Goal: Check status: Check status

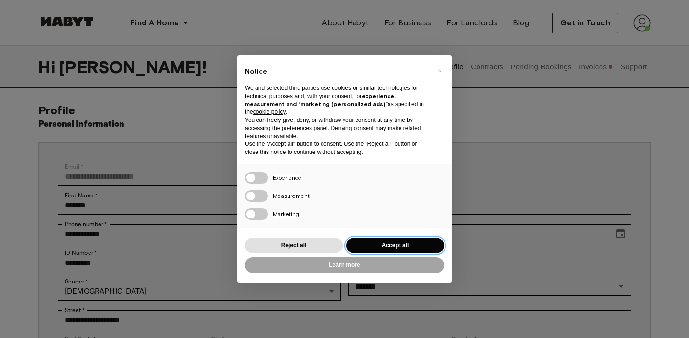
click at [390, 242] on button "Accept all" at bounding box center [396, 246] width 98 height 16
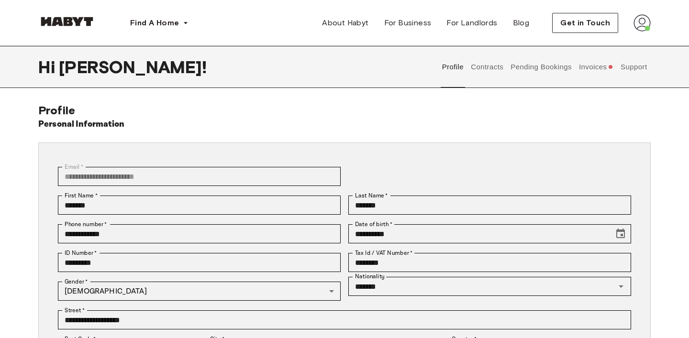
click at [591, 67] on button "Invoices" at bounding box center [596, 67] width 37 height 42
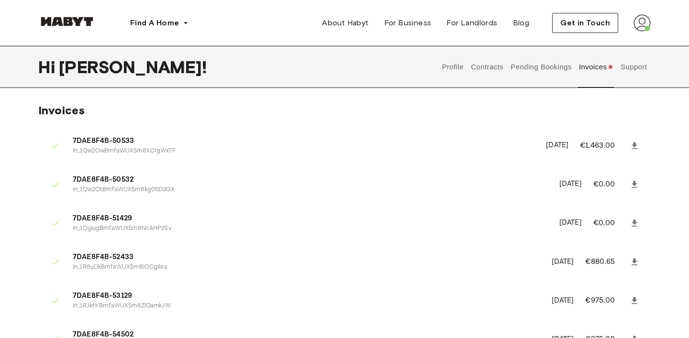
click at [166, 150] on p "in_1Qw2OwBmfaWUX5m8XCrgWxTF" at bounding box center [304, 151] width 462 height 9
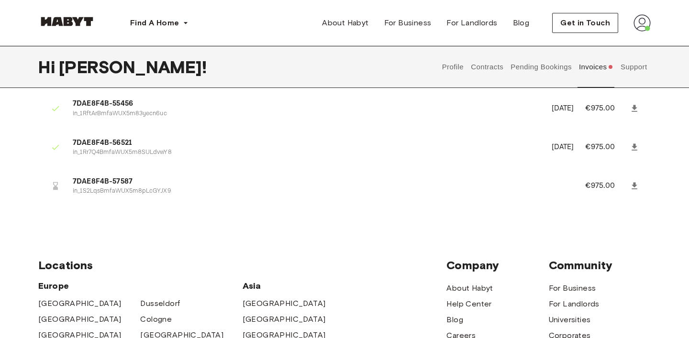
scroll to position [254, 0]
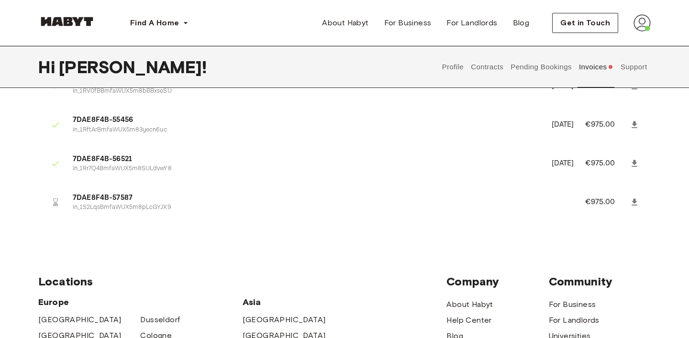
click at [602, 214] on li "7DAE8F4B-57587 in_1S2LqsBmfaWUX5m8pLcGYJX9 €975.00" at bounding box center [344, 202] width 613 height 33
click at [59, 203] on icon at bounding box center [56, 203] width 10 height 10
click at [102, 199] on span "7DAE8F4B-57587" at bounding box center [318, 198] width 490 height 11
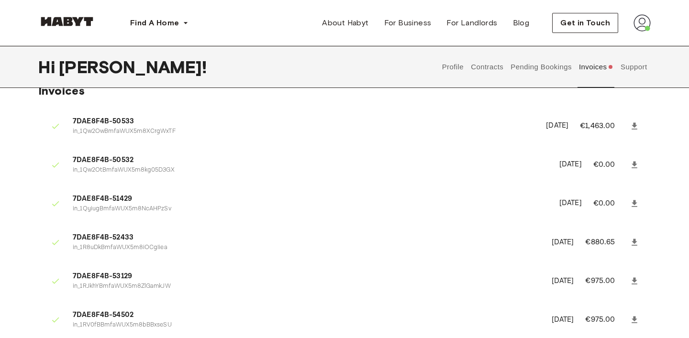
scroll to position [17, 0]
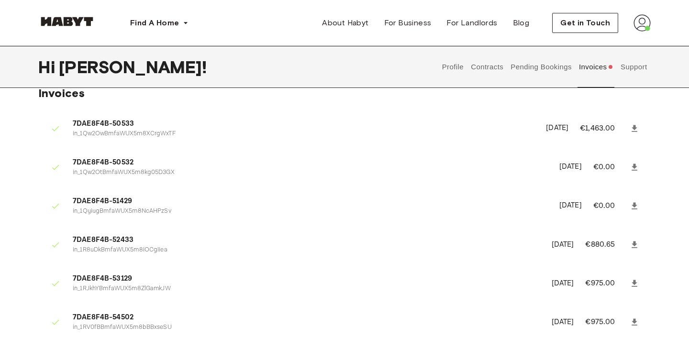
click at [306, 33] on div "Find A Home [GEOGRAPHIC_DATA] [GEOGRAPHIC_DATA] [GEOGRAPHIC_DATA] [GEOGRAPHIC_D…" at bounding box center [344, 23] width 613 height 46
click at [673, 39] on div "Find A Home [GEOGRAPHIC_DATA] [GEOGRAPHIC_DATA] [GEOGRAPHIC_DATA] [GEOGRAPHIC_D…" at bounding box center [344, 23] width 689 height 46
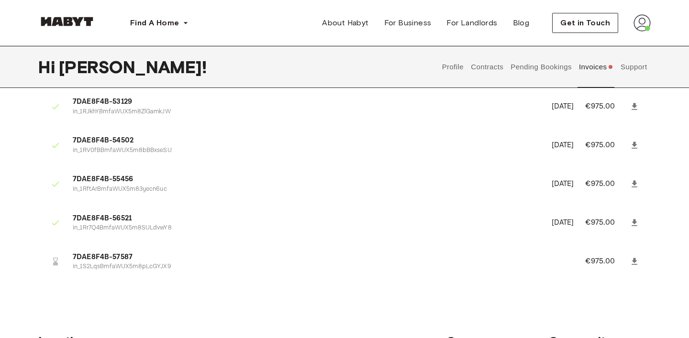
scroll to position [118, 0]
